Goal: Information Seeking & Learning: Learn about a topic

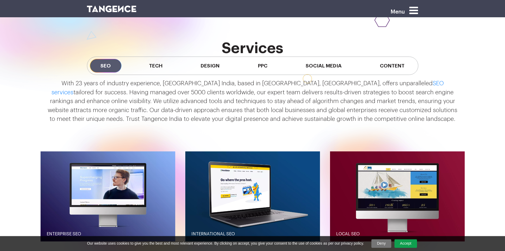
scroll to position [477, 0]
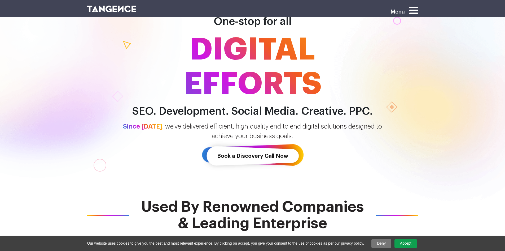
scroll to position [53, 0]
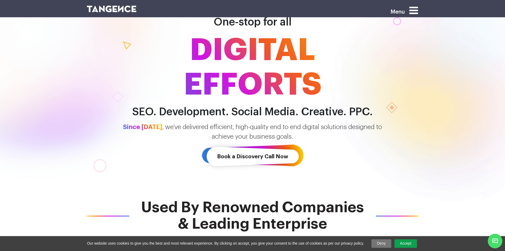
click at [416, 11] on icon at bounding box center [414, 10] width 9 height 10
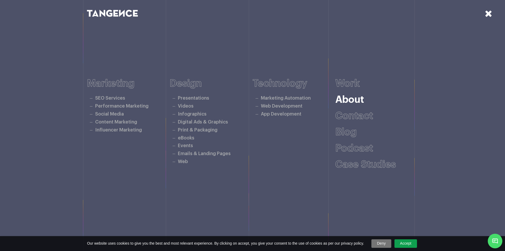
click at [351, 98] on link "About" at bounding box center [350, 100] width 29 height 10
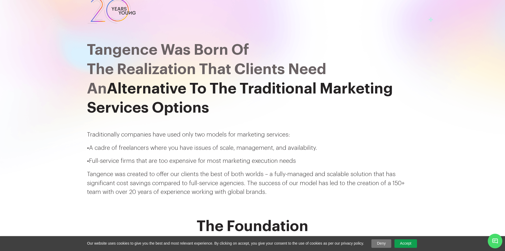
scroll to position [27, 0]
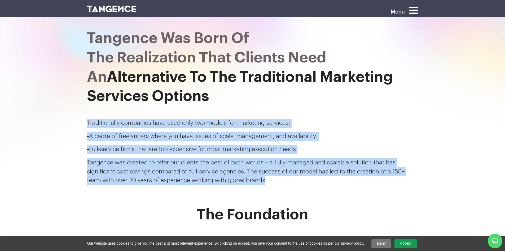
drag, startPoint x: 86, startPoint y: 121, endPoint x: 247, endPoint y: 184, distance: 172.6
click at [247, 184] on div "Tangence Was Born Of the realization that clients need an Alternative To The Tr…" at bounding box center [252, 96] width 339 height 186
copy div "Traditionally companies have used only two models for marketing services: - A c…"
